Goal: Find specific page/section: Find specific page/section

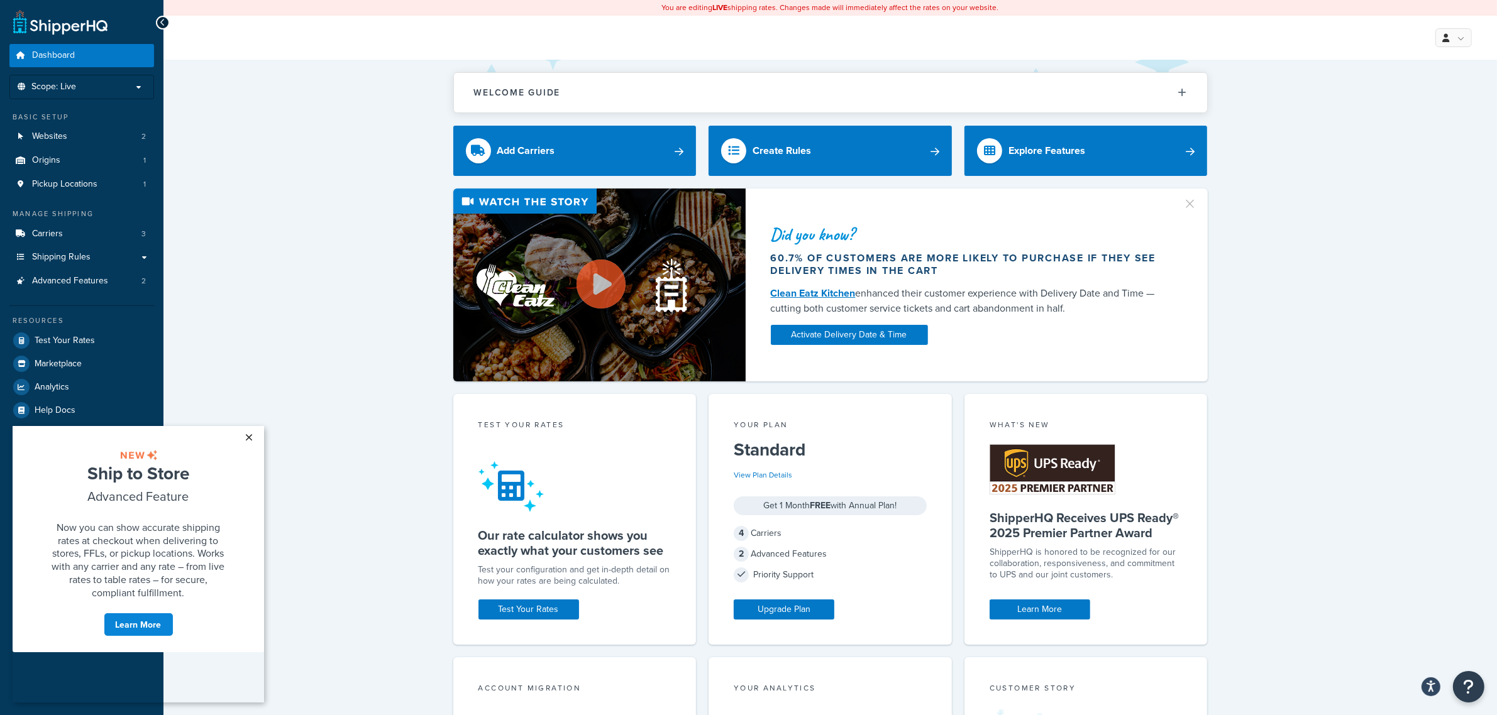
click at [251, 439] on link "×" at bounding box center [249, 437] width 22 height 23
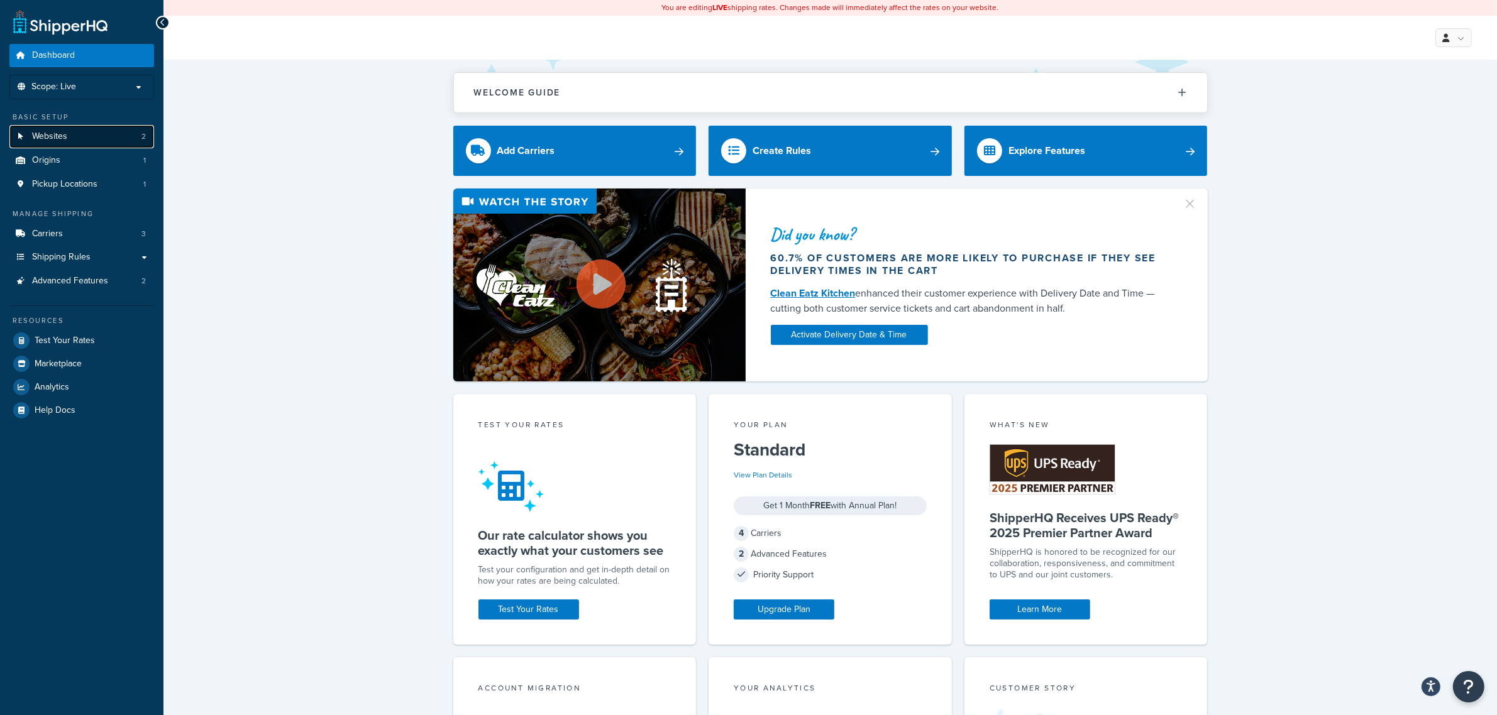
click at [114, 136] on link "Websites 2" at bounding box center [81, 136] width 145 height 23
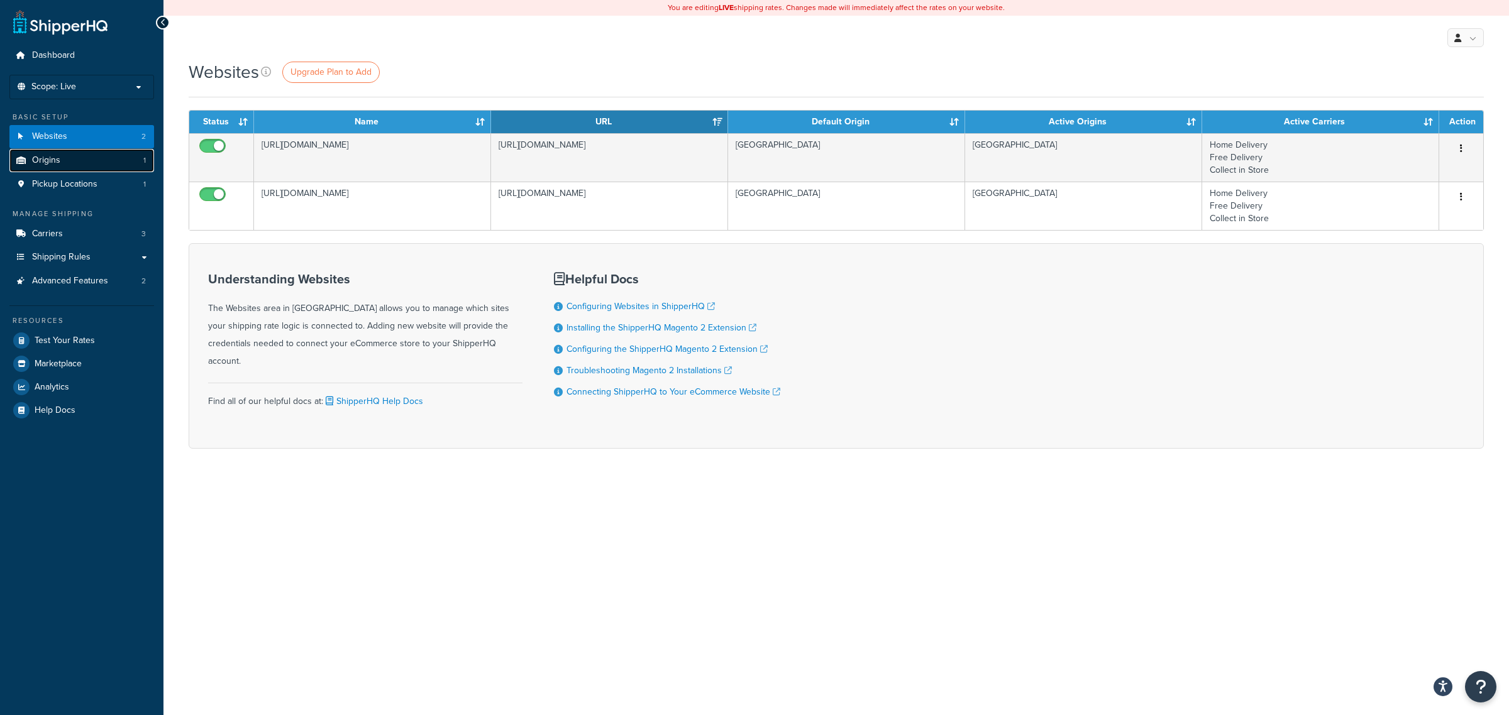
click at [108, 161] on link "Origins 1" at bounding box center [81, 160] width 145 height 23
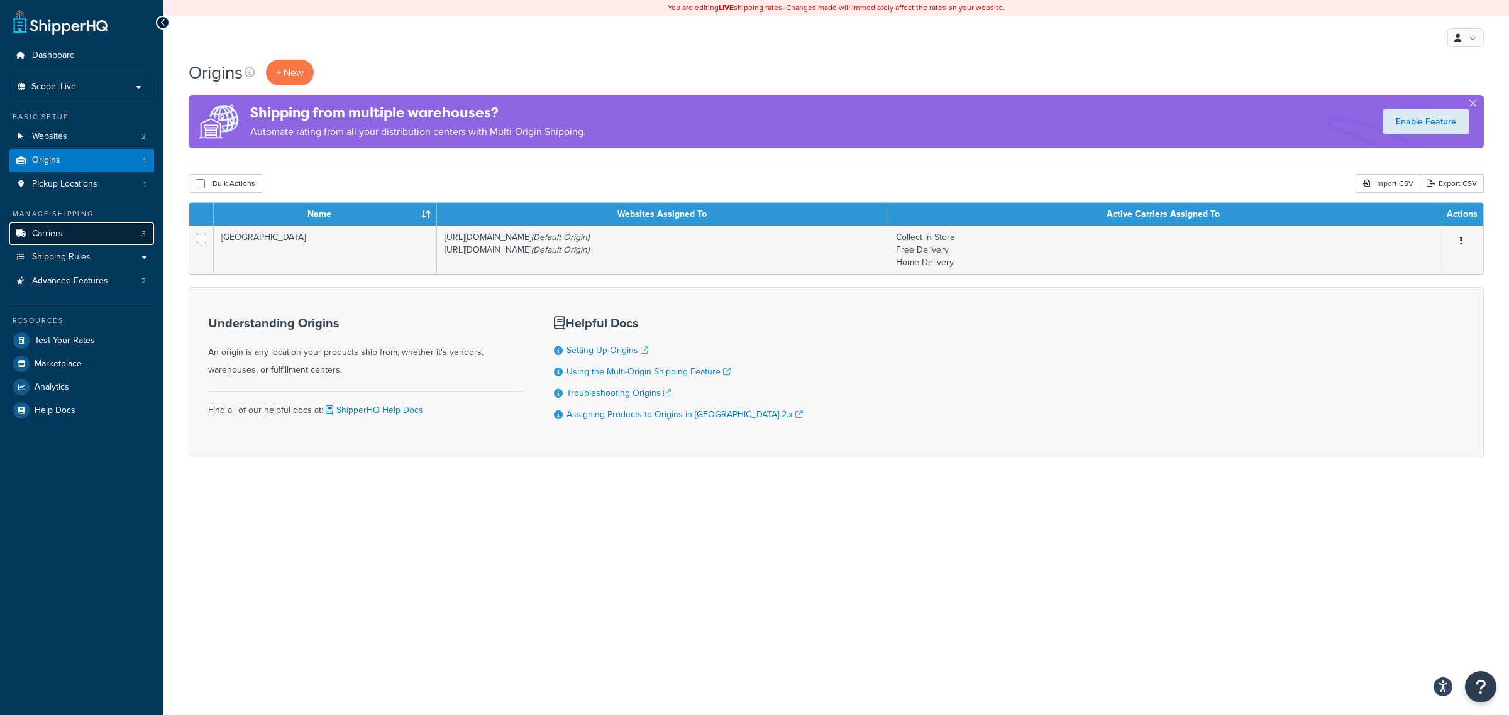
click at [102, 233] on link "Carriers 3" at bounding box center [81, 234] width 145 height 23
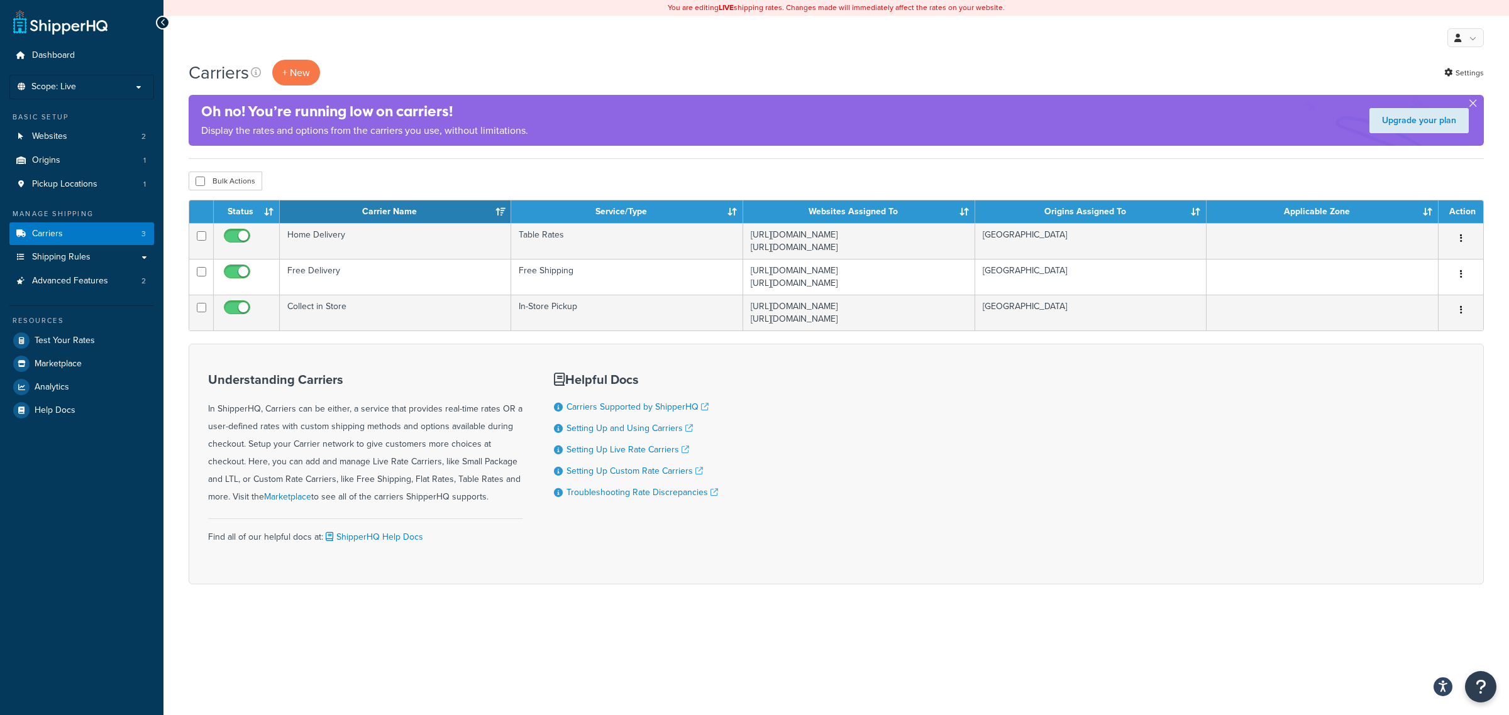
click at [1472, 104] on button "button" at bounding box center [1472, 105] width 3 height 3
